Goal: Task Accomplishment & Management: Complete application form

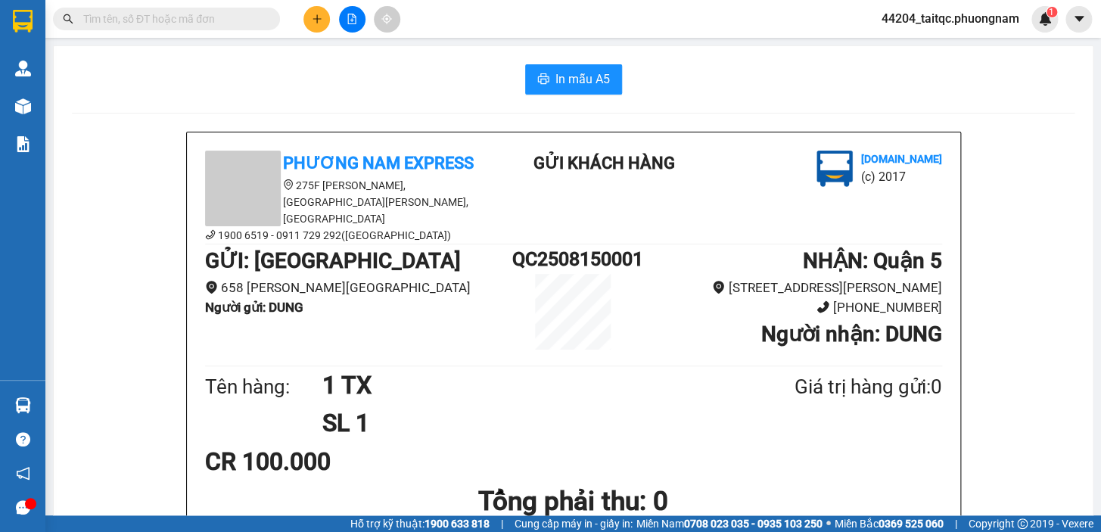
click at [310, 17] on button at bounding box center [316, 19] width 26 height 26
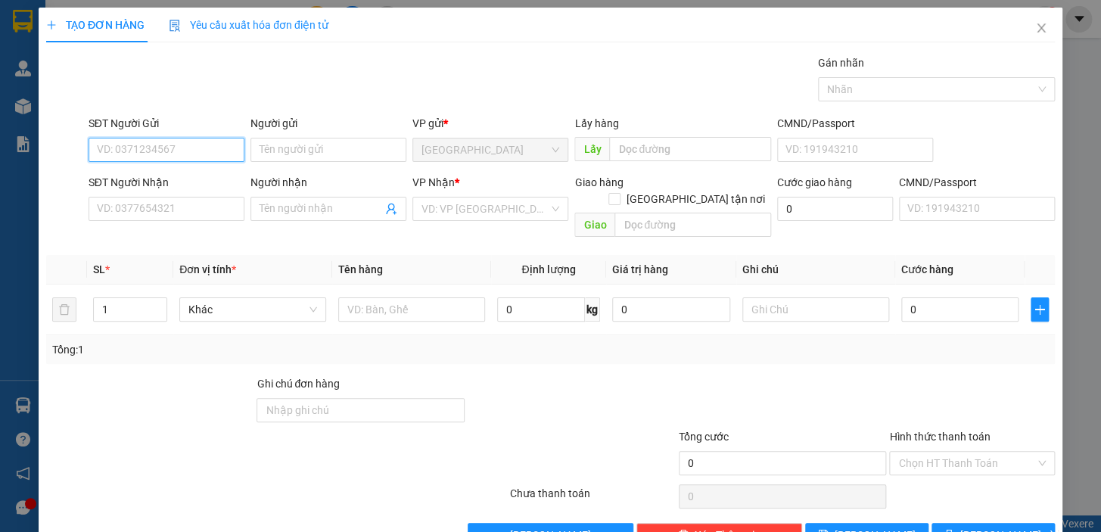
click at [165, 153] on input "SĐT Người Gửi" at bounding box center [166, 150] width 156 height 24
click at [141, 151] on input "07886666179" at bounding box center [166, 150] width 156 height 24
type input "0788666179"
click at [182, 179] on div "0788666179 - QUỐC TÊ" at bounding box center [165, 180] width 136 height 17
type input "QUỐC TÊ"
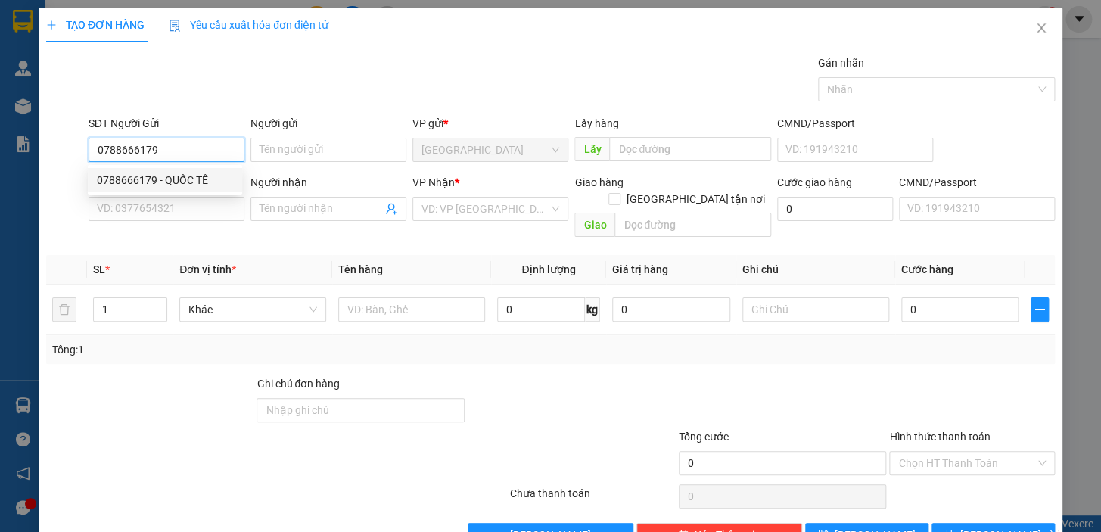
type input "02866865402"
type input "LAB H"
checkbox input "true"
type input "1384 TRƯỜNG SA,[GEOGRAPHIC_DATA],[GEOGRAPHIC_DATA]"
type input "60.000"
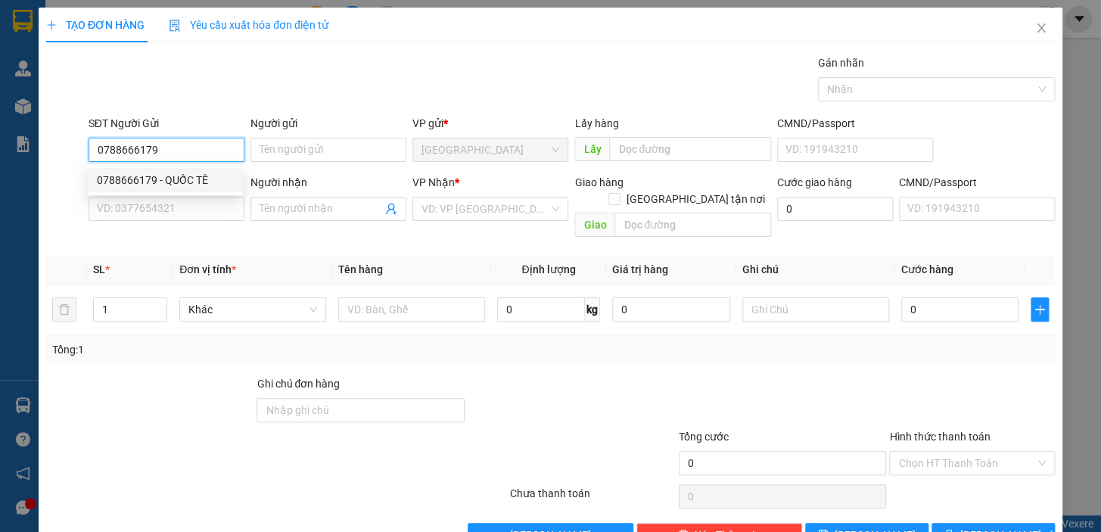
type input "60.000"
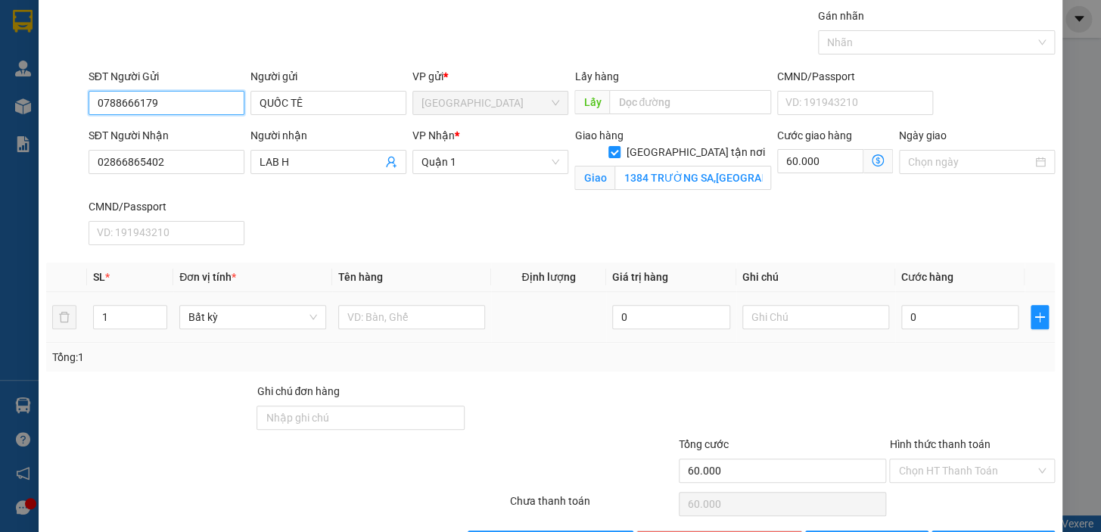
scroll to position [98, 0]
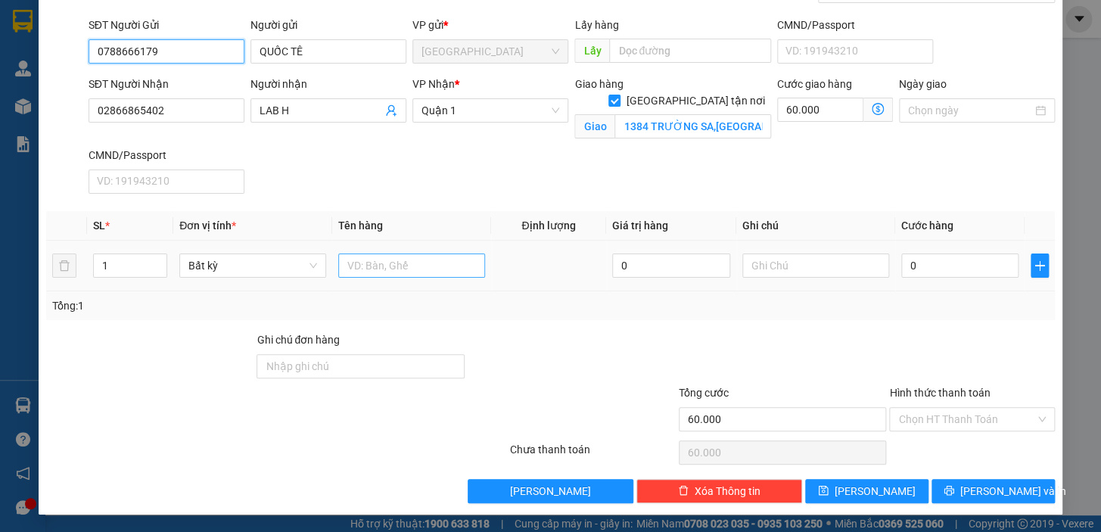
type input "0788666179"
click at [385, 263] on input "text" at bounding box center [411, 265] width 147 height 24
type input "1 H"
click at [937, 262] on input "0" at bounding box center [960, 265] width 118 height 24
drag, startPoint x: 914, startPoint y: 268, endPoint x: 884, endPoint y: 269, distance: 29.5
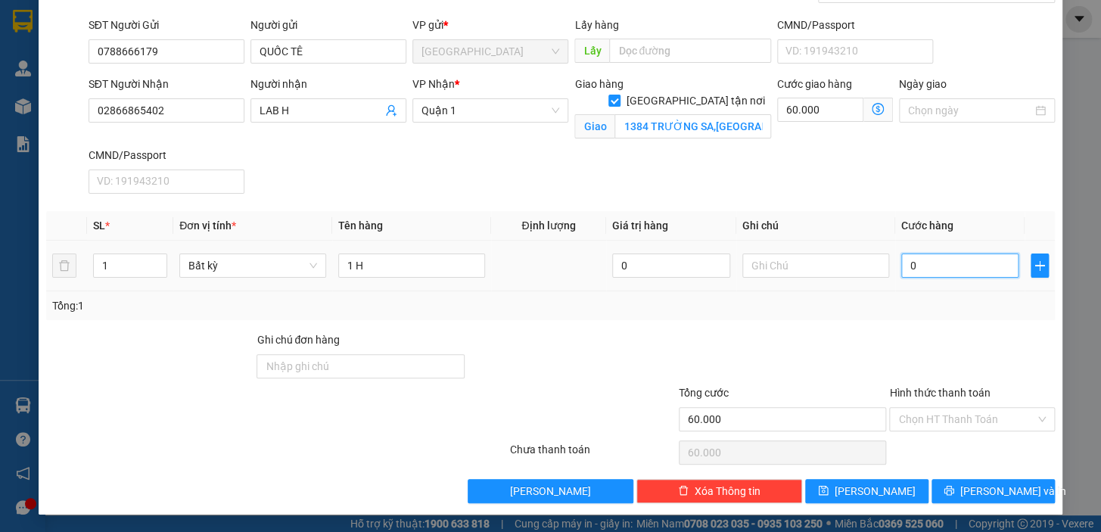
click at [884, 269] on tr "1 Bất kỳ 1 H 0 0" at bounding box center [550, 266] width 1008 height 51
type input "6"
type input "60.006"
type input "0"
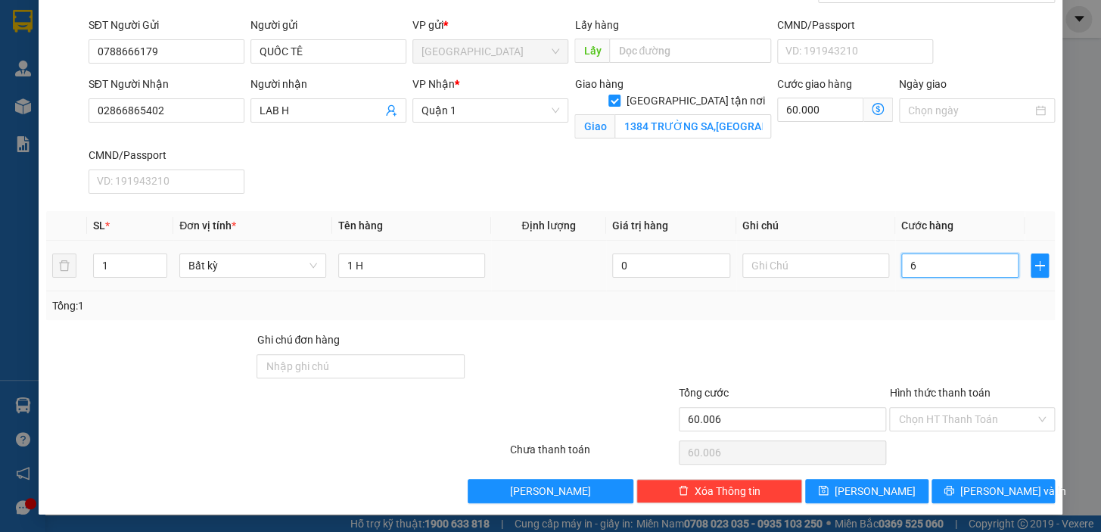
type input "60.000"
click at [901, 265] on input "0" at bounding box center [960, 265] width 118 height 24
type input "2"
type input "60.002"
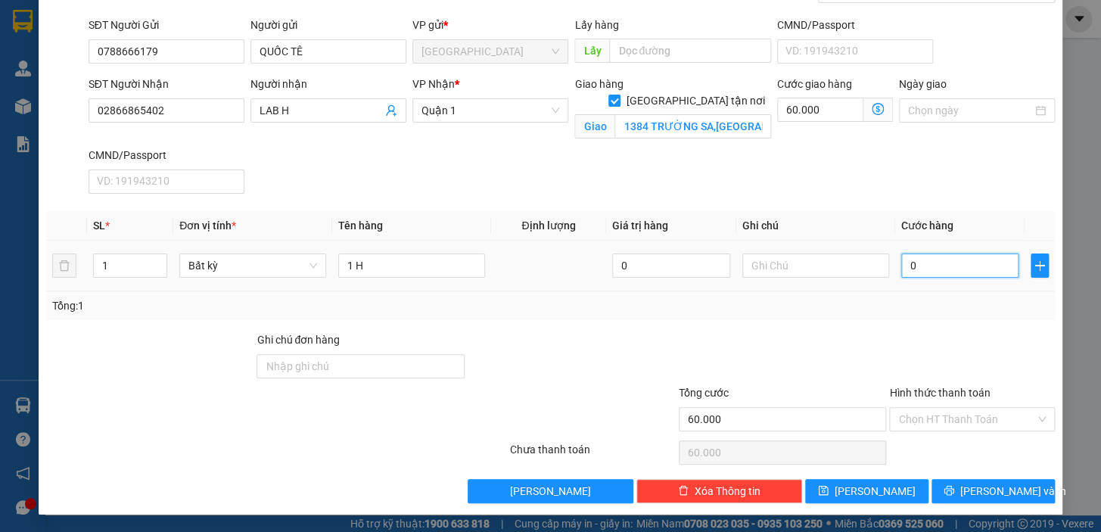
type input "60.002"
type input "20"
type input "60.020"
type input "20.000"
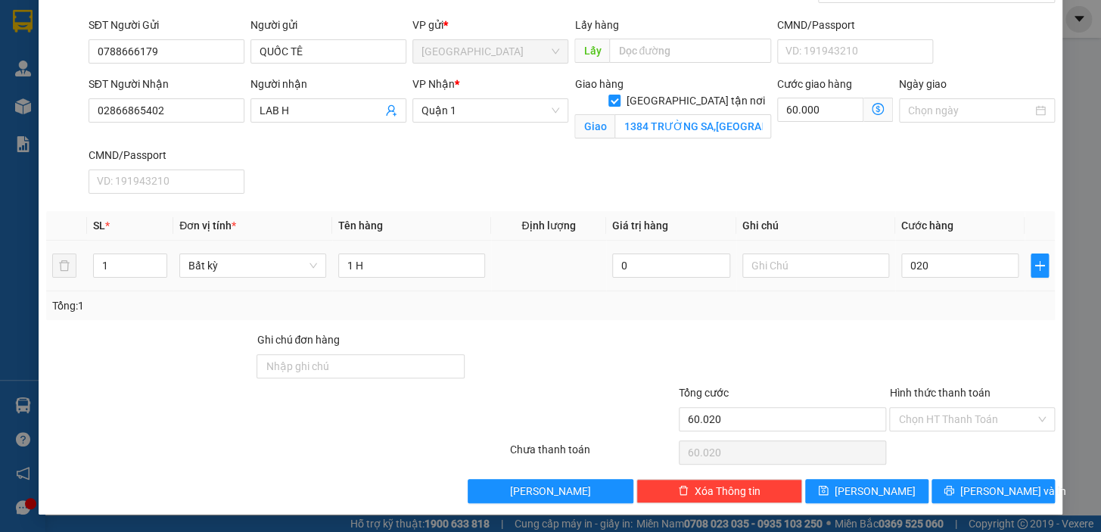
type input "80.000"
drag, startPoint x: 917, startPoint y: 325, endPoint x: 945, endPoint y: 345, distance: 34.2
click at [919, 328] on div "Transit Pickup Surcharge Ids Transit Deliver Surcharge Ids Transit Deliver Surc…" at bounding box center [550, 229] width 1008 height 547
click at [983, 416] on input "Hình thức thanh toán" at bounding box center [966, 419] width 137 height 23
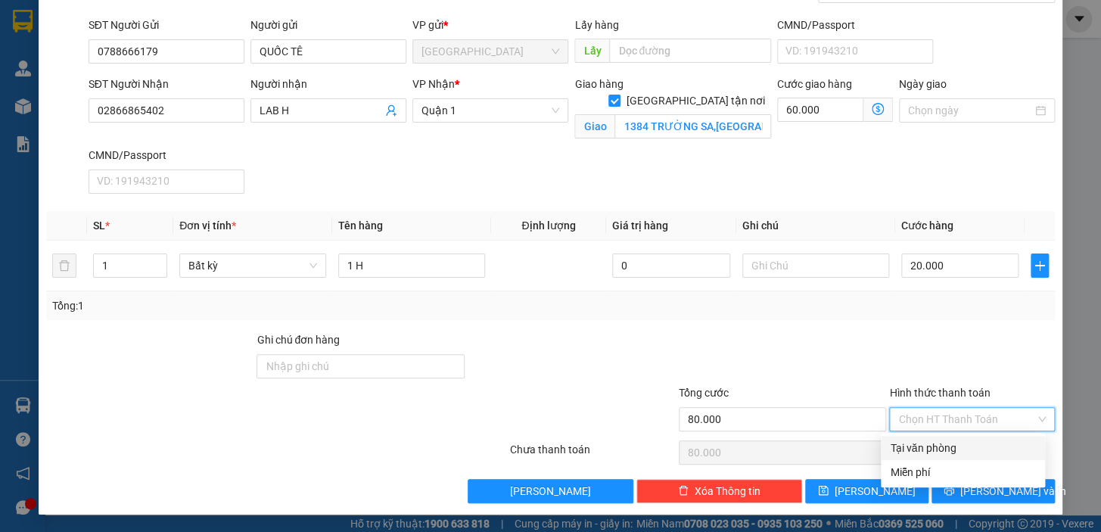
click at [978, 446] on div "Tại văn phòng" at bounding box center [962, 447] width 146 height 17
type input "0"
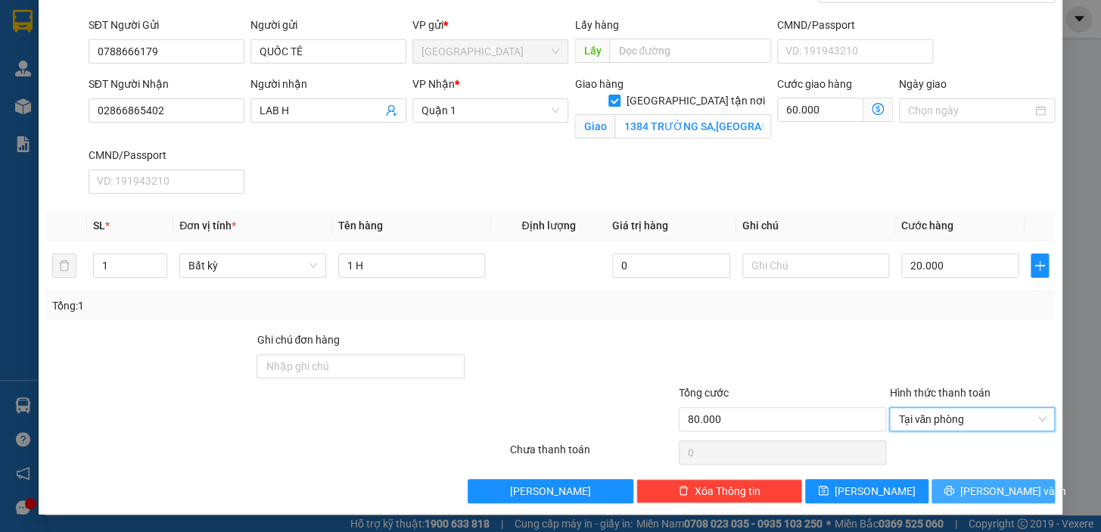
click at [980, 485] on span "[PERSON_NAME] và In" at bounding box center [1013, 491] width 106 height 17
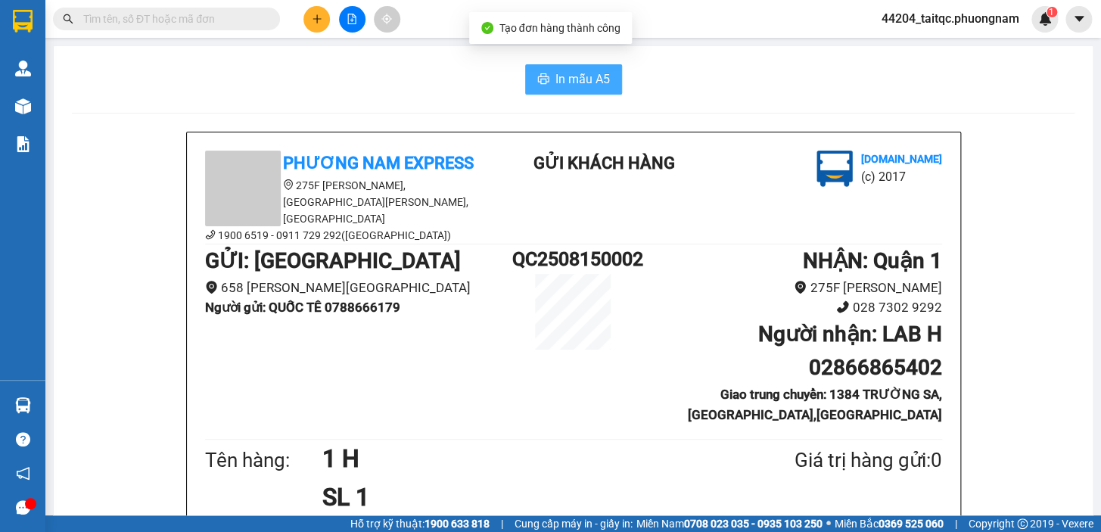
click at [585, 80] on span "In mẫu A5" at bounding box center [582, 79] width 54 height 19
